Goal: Task Accomplishment & Management: Manage account settings

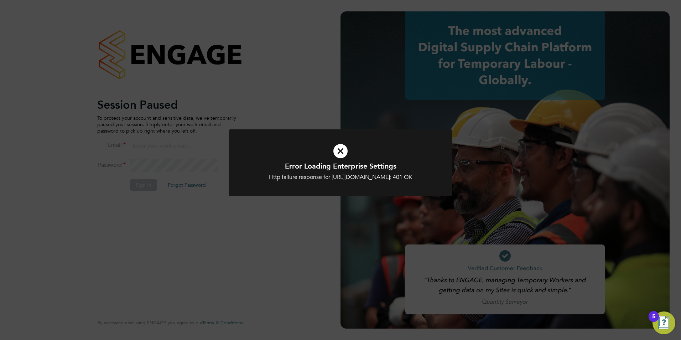
type input "jo@tglsearch.com"
click at [337, 155] on icon at bounding box center [340, 151] width 185 height 28
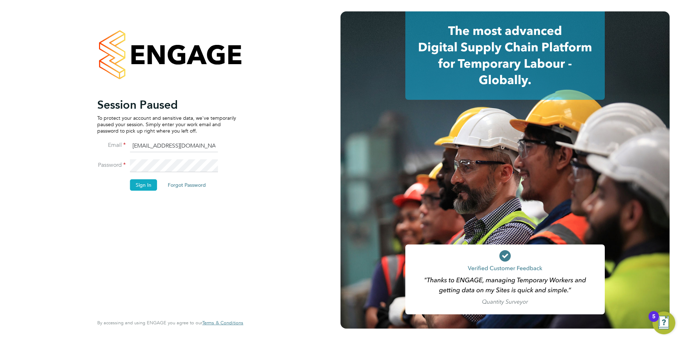
click at [143, 184] on button "Sign In" at bounding box center [143, 184] width 27 height 11
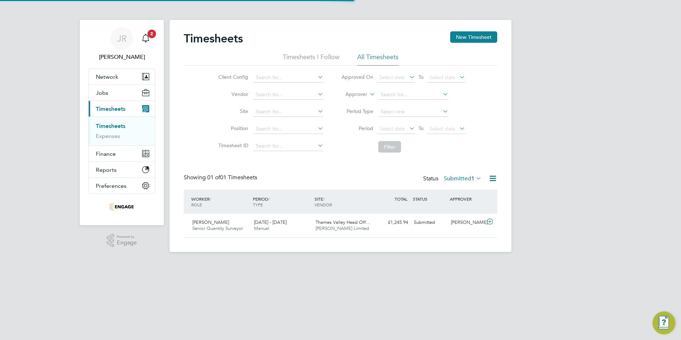
scroll to position [18, 62]
click at [115, 153] on span "Finance" at bounding box center [106, 153] width 20 height 7
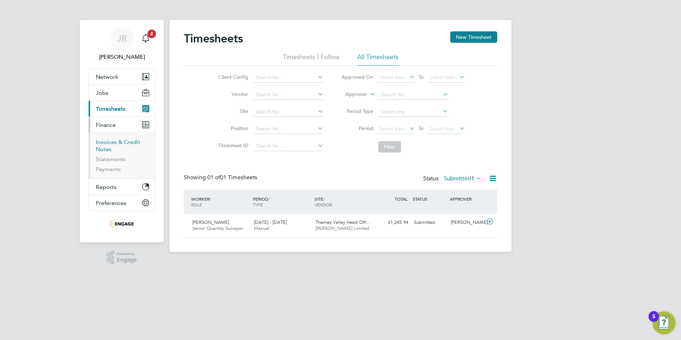
click at [112, 143] on link "Invoices & Credit Notes" at bounding box center [118, 146] width 45 height 14
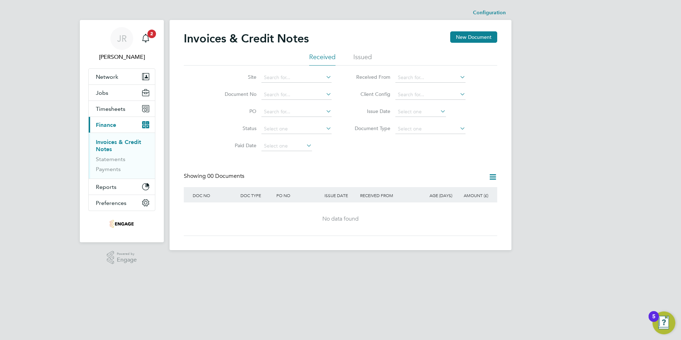
click at [361, 55] on li "Issued" at bounding box center [362, 59] width 19 height 13
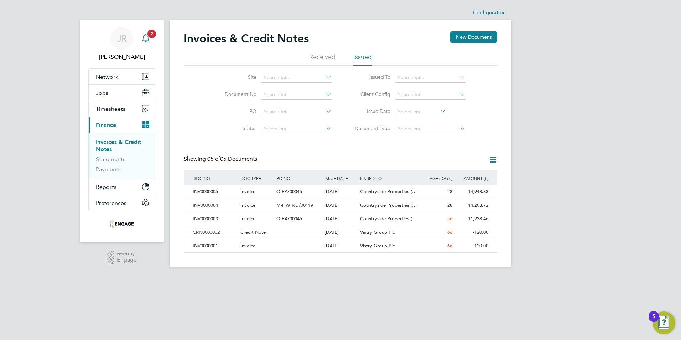
click at [147, 40] on icon "Main navigation" at bounding box center [145, 38] width 9 height 9
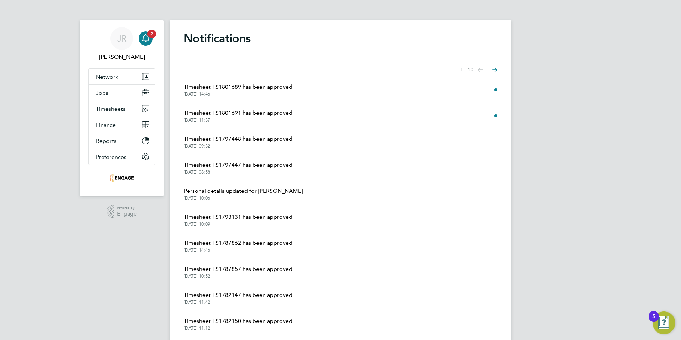
click at [669, 324] on img "Open Resource Center, 5 new notifications" at bounding box center [664, 322] width 23 height 23
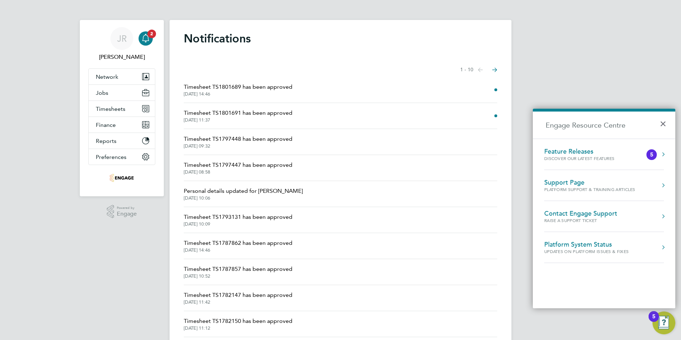
click at [618, 156] on div "Discover our latest features" at bounding box center [586, 158] width 84 height 6
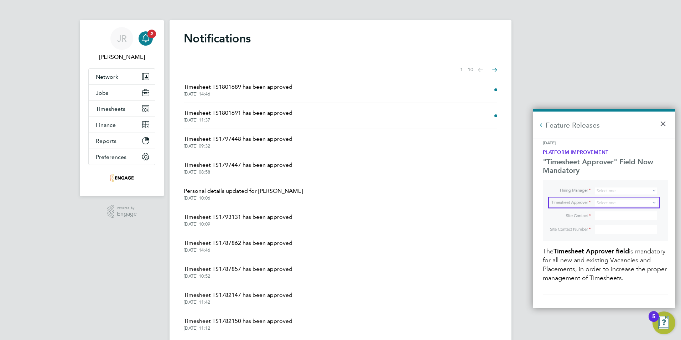
scroll to position [178, 0]
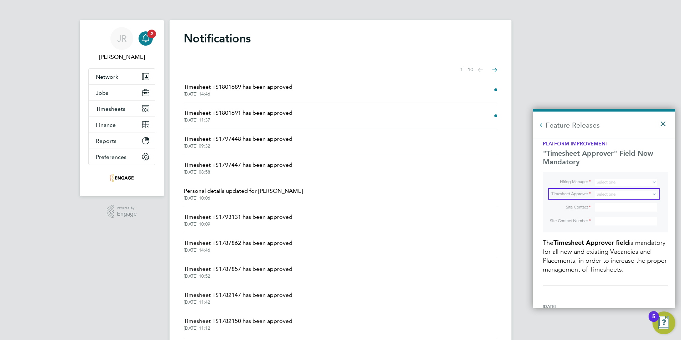
click at [662, 127] on button "×" at bounding box center [665, 122] width 10 height 16
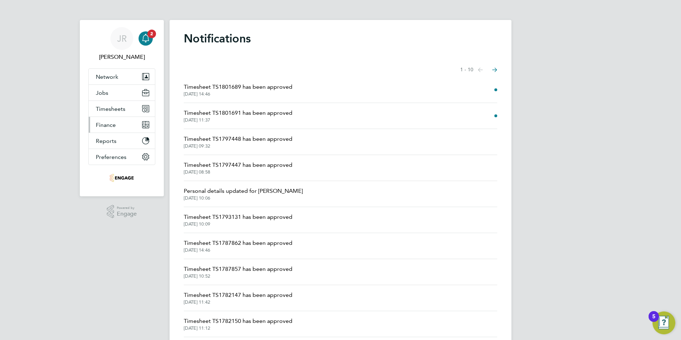
click at [111, 125] on span "Finance" at bounding box center [106, 125] width 20 height 7
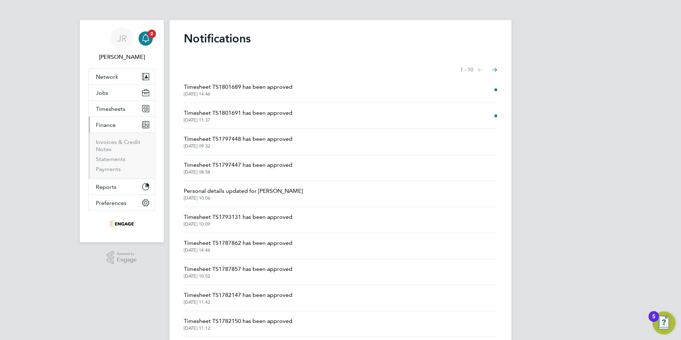
click at [107, 137] on ul "Invoices & Credit Notes Statements Payments" at bounding box center [122, 156] width 66 height 46
click at [106, 144] on link "Invoices & Credit Notes" at bounding box center [118, 146] width 45 height 14
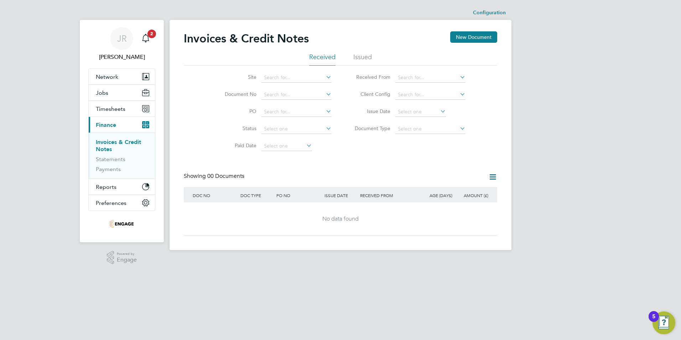
click at [367, 53] on li "Issued" at bounding box center [362, 59] width 19 height 13
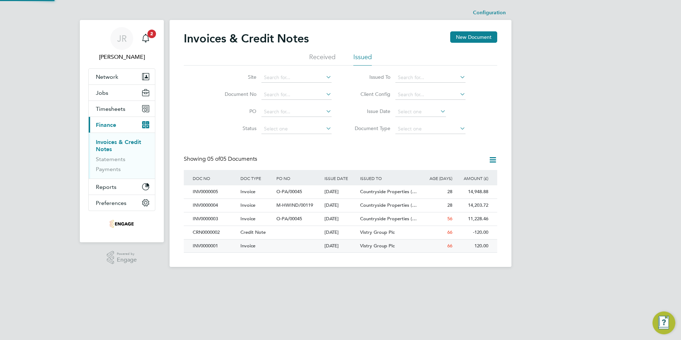
scroll to position [4, 4]
click at [584, 142] on div "JR [PERSON_NAME] Notifications Applications: Network Team Members Businesses Si…" at bounding box center [340, 139] width 681 height 278
click at [577, 154] on div "JR [PERSON_NAME] Notifications Applications: Network Team Members Businesses Si…" at bounding box center [340, 139] width 681 height 278
click at [350, 177] on div "ISSUE DATE" at bounding box center [341, 178] width 36 height 16
